Goal: Task Accomplishment & Management: Manage account settings

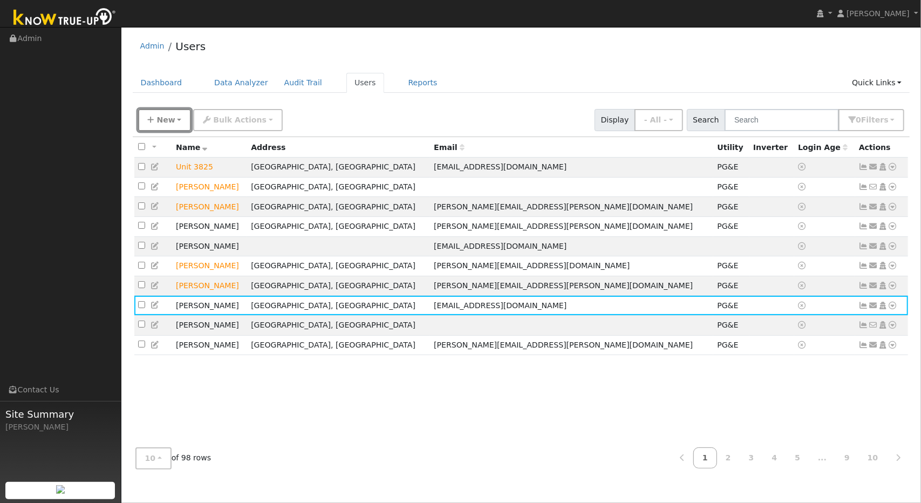
click at [176, 118] on button "New" at bounding box center [164, 120] width 53 height 22
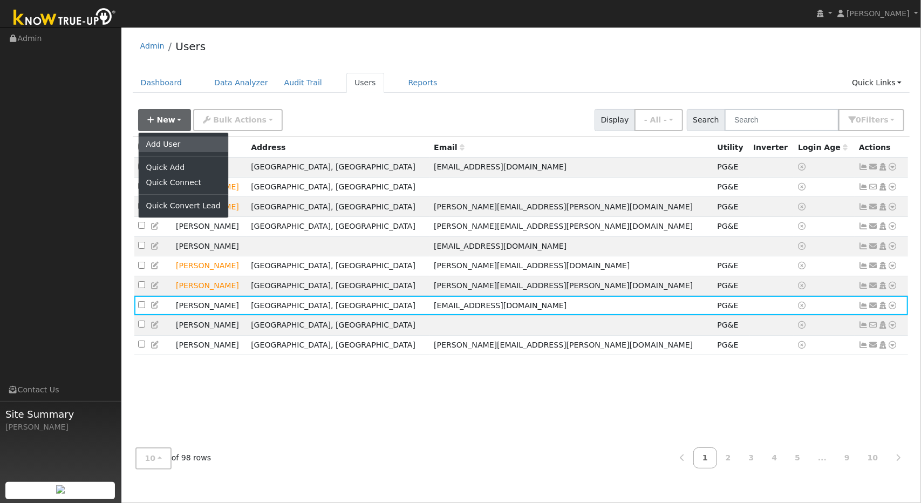
click at [177, 142] on link "Add User" at bounding box center [184, 143] width 90 height 15
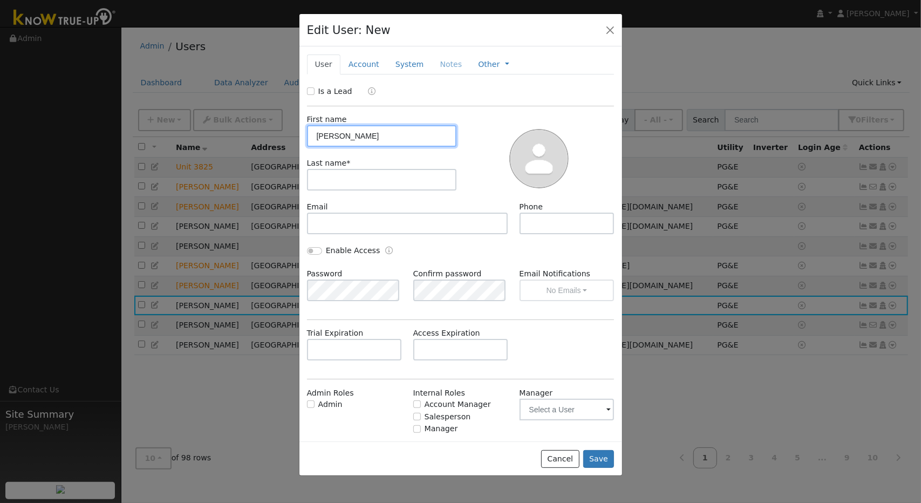
type input "[PERSON_NAME]"
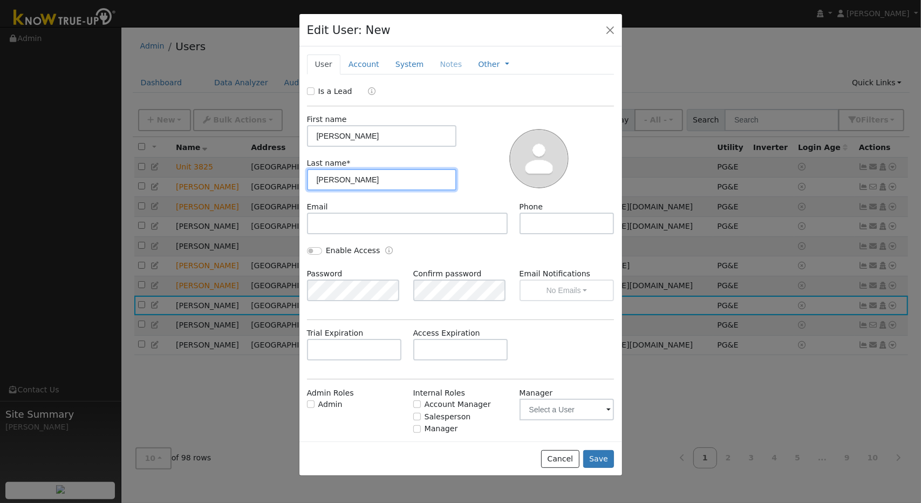
type input "[PERSON_NAME]"
click at [398, 65] on link "System" at bounding box center [409, 64] width 45 height 20
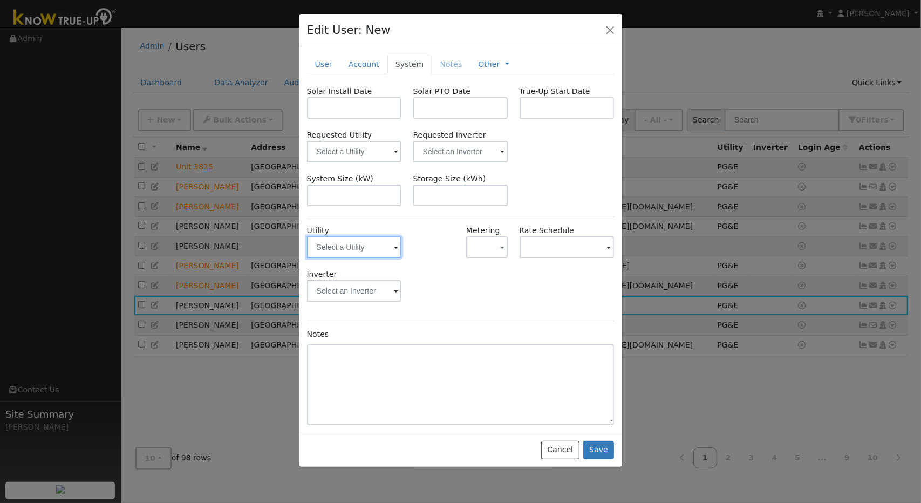
click at [390, 244] on input "text" at bounding box center [354, 247] width 95 height 22
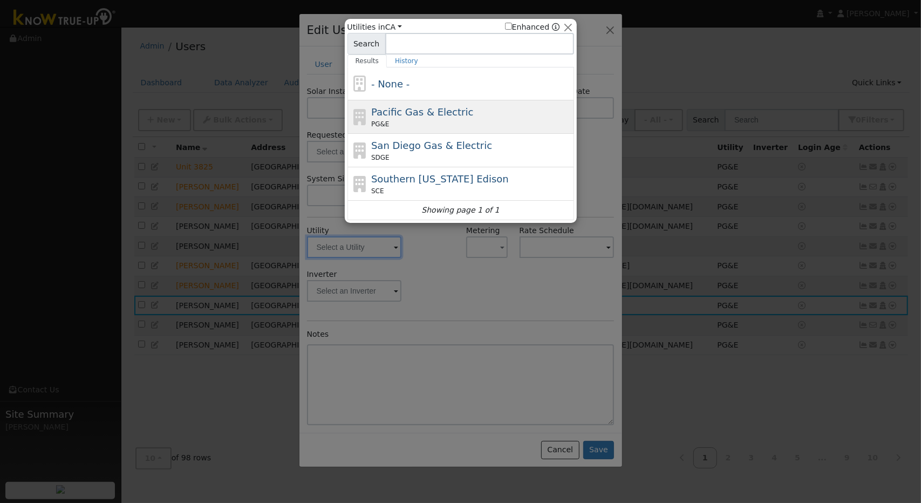
click at [417, 134] on div "Pacific Gas & Electric PG&E" at bounding box center [460, 150] width 227 height 33
type input "PG&E"
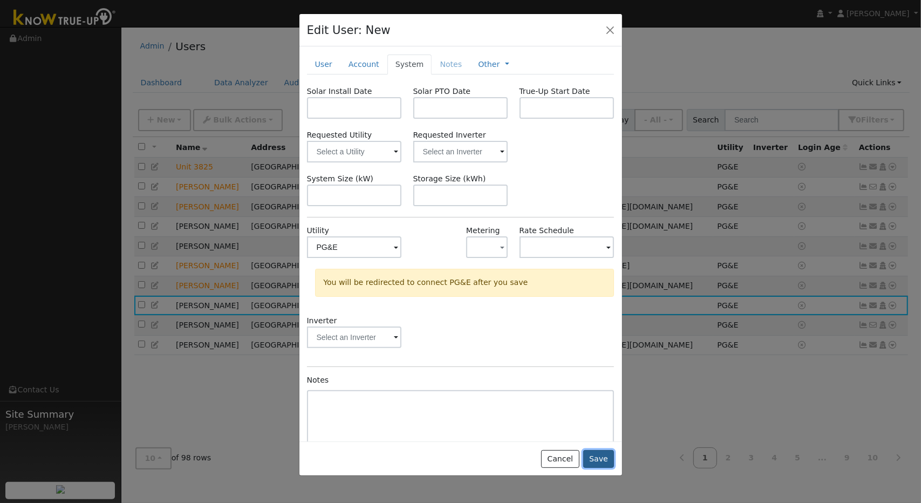
click at [595, 460] on button "Save" at bounding box center [598, 459] width 31 height 18
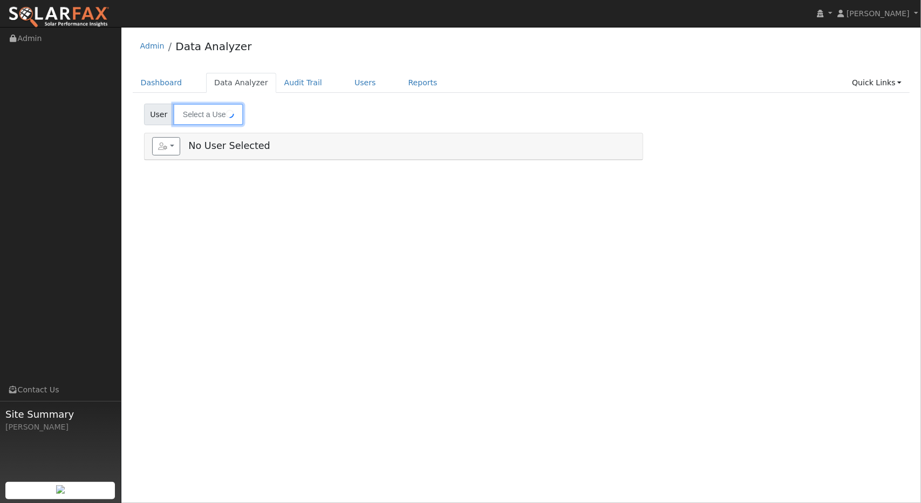
type input "[PERSON_NAME]"
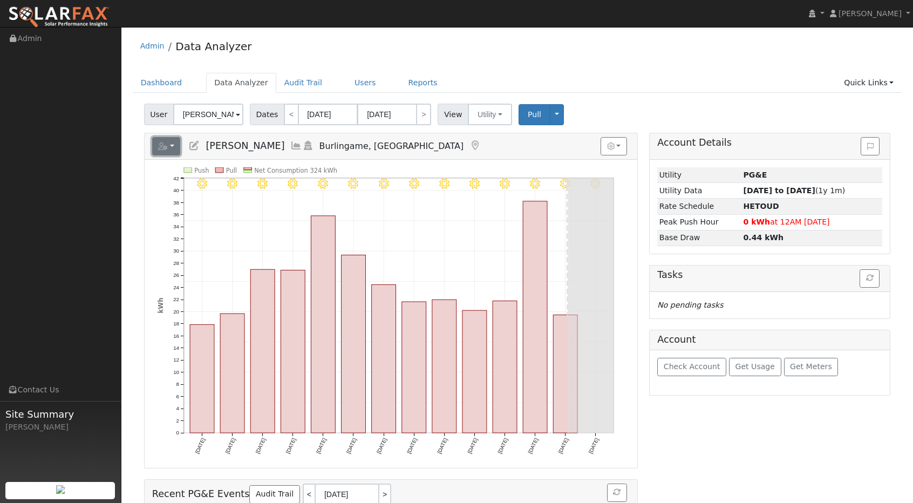
click at [174, 140] on button "button" at bounding box center [166, 146] width 29 height 18
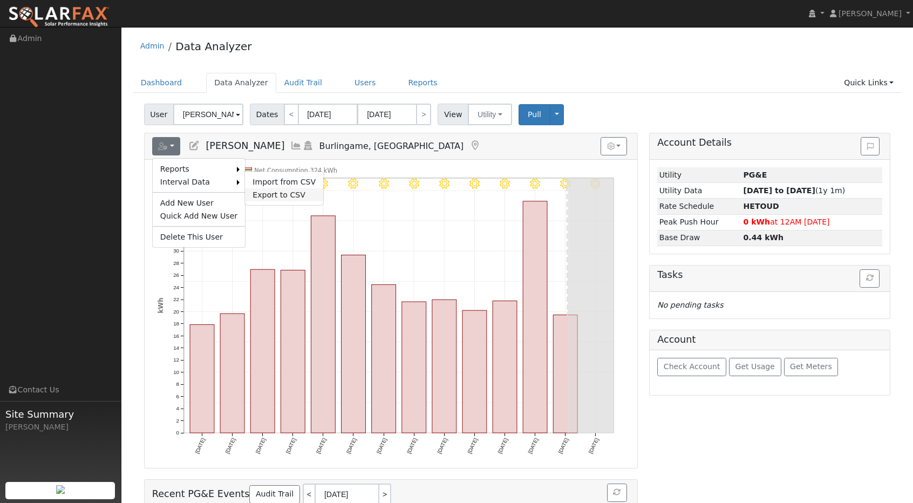
click at [259, 188] on link "Export to CSV" at bounding box center [284, 194] width 78 height 13
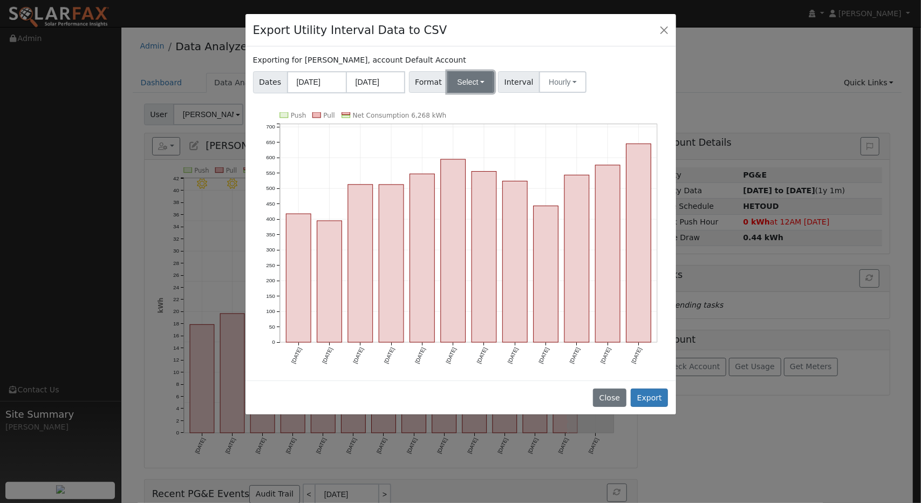
click at [470, 83] on button "Select" at bounding box center [470, 82] width 47 height 22
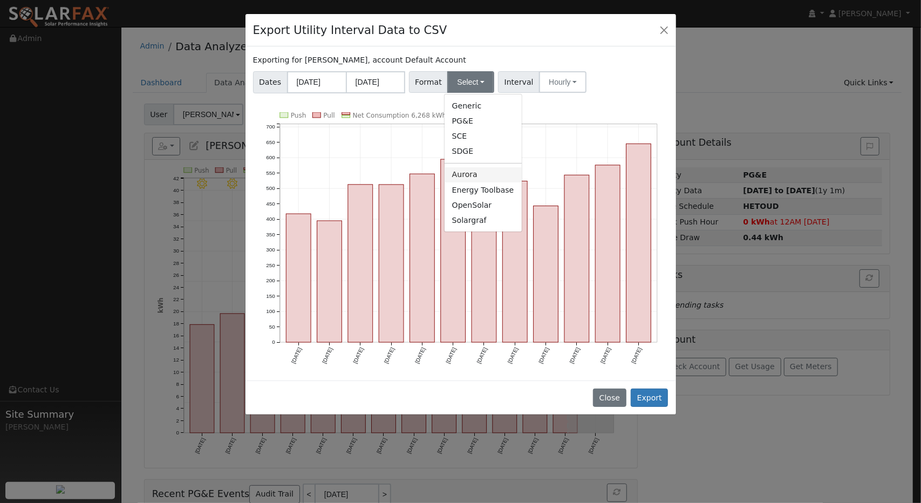
click at [467, 169] on link "Aurora" at bounding box center [482, 174] width 77 height 15
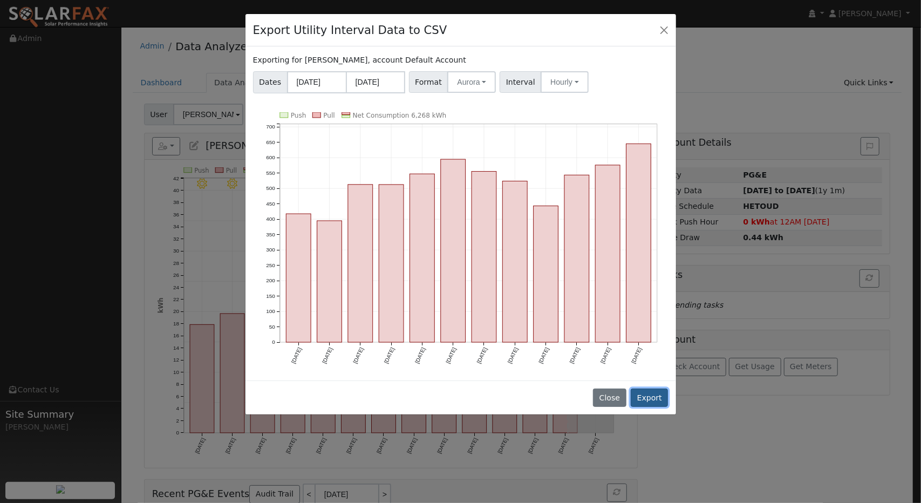
click at [656, 396] on button "Export" at bounding box center [649, 397] width 37 height 18
